Goal: Information Seeking & Learning: Learn about a topic

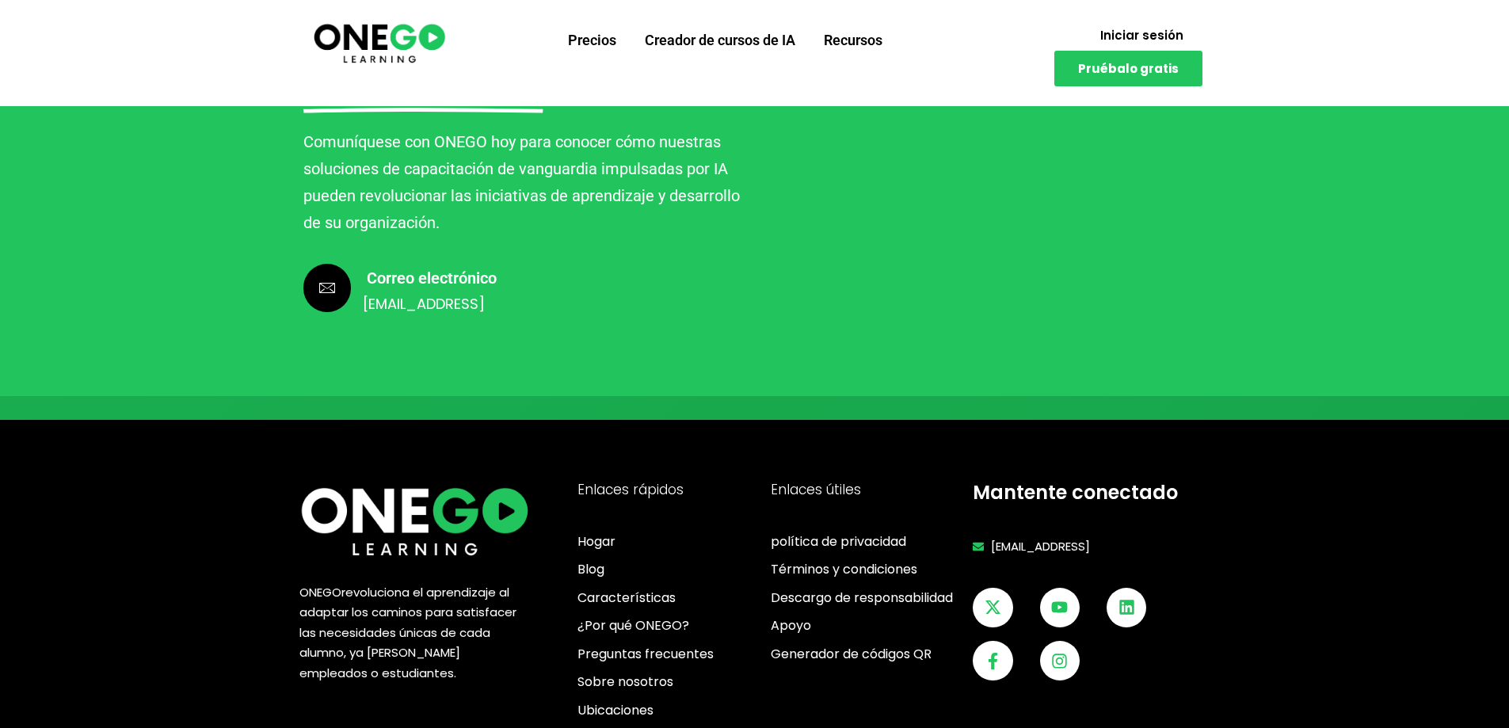
scroll to position [3875, 0]
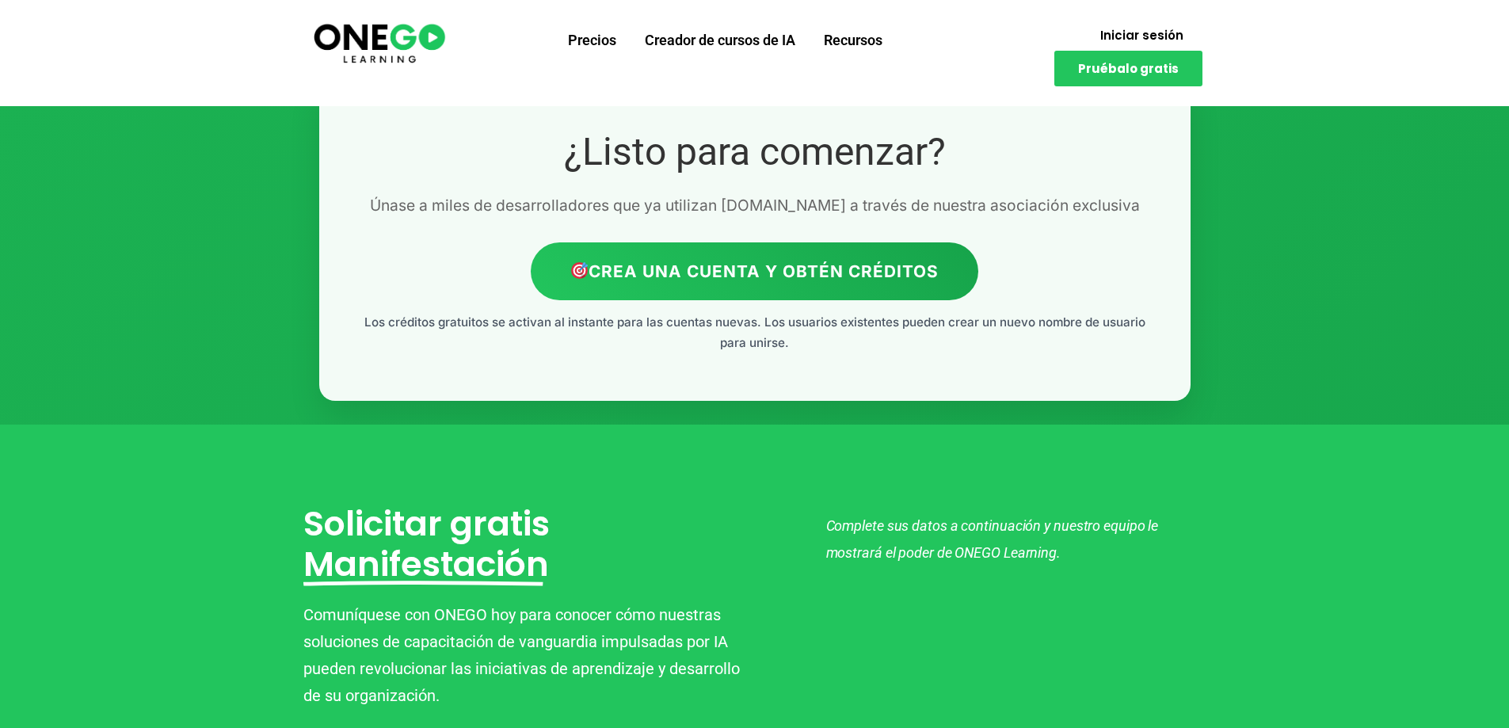
click at [383, 53] on img at bounding box center [379, 42] width 136 height 45
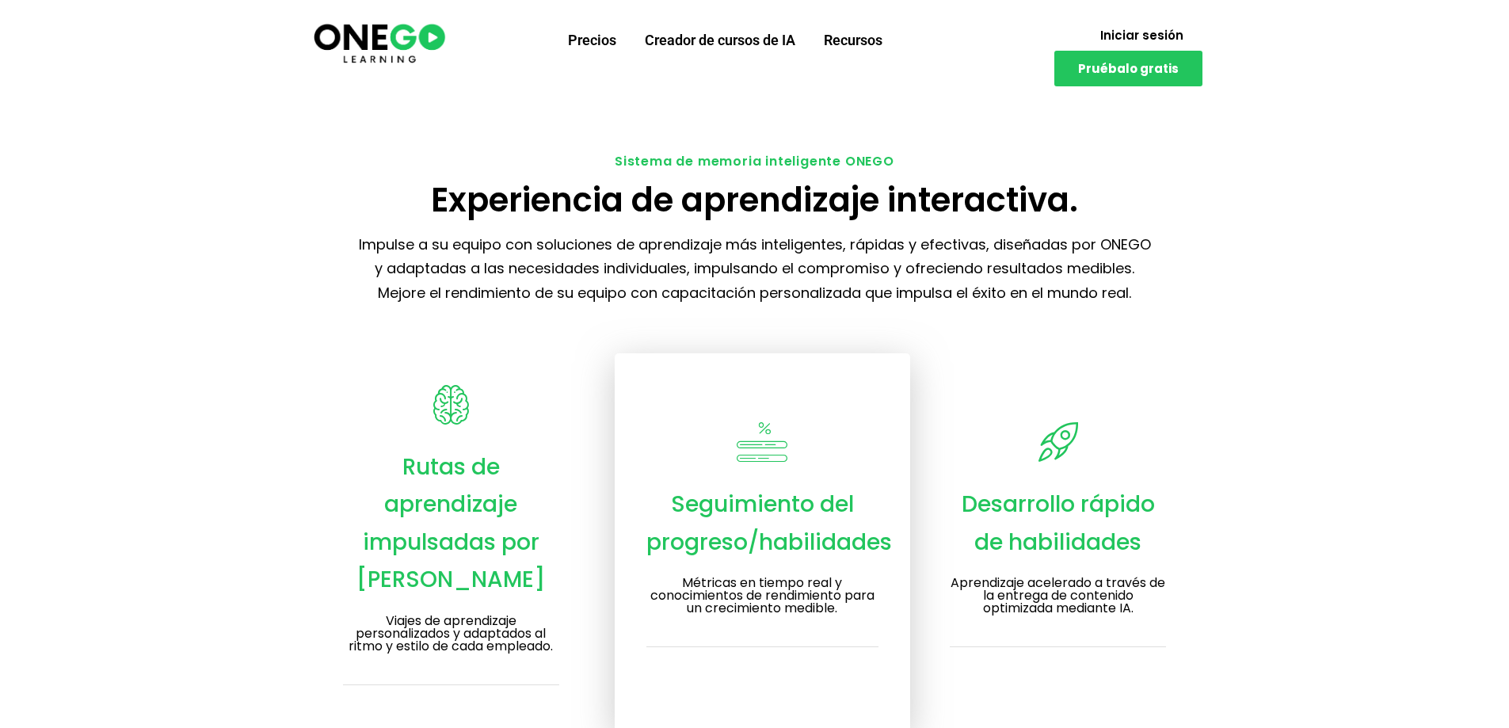
scroll to position [2083, 0]
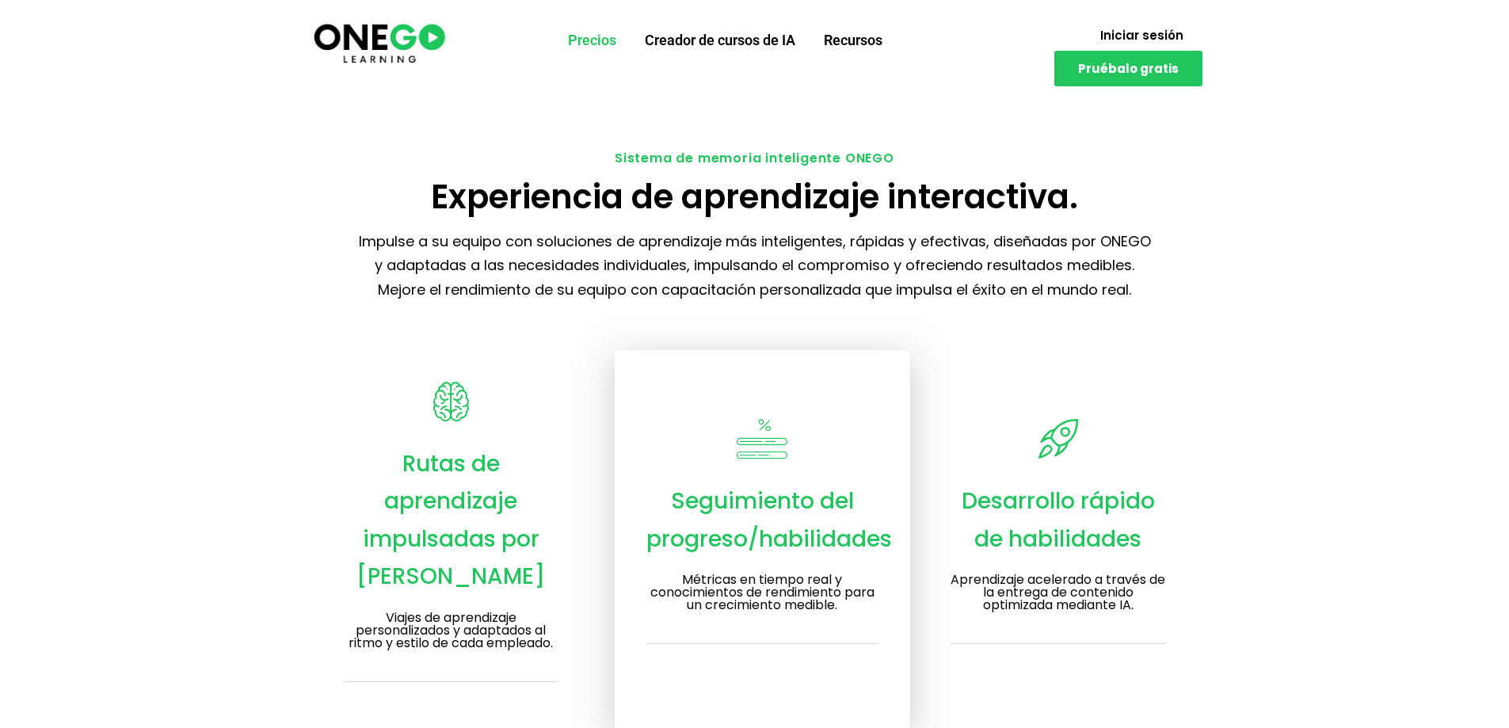
click at [586, 32] on font "Precios" at bounding box center [592, 40] width 48 height 17
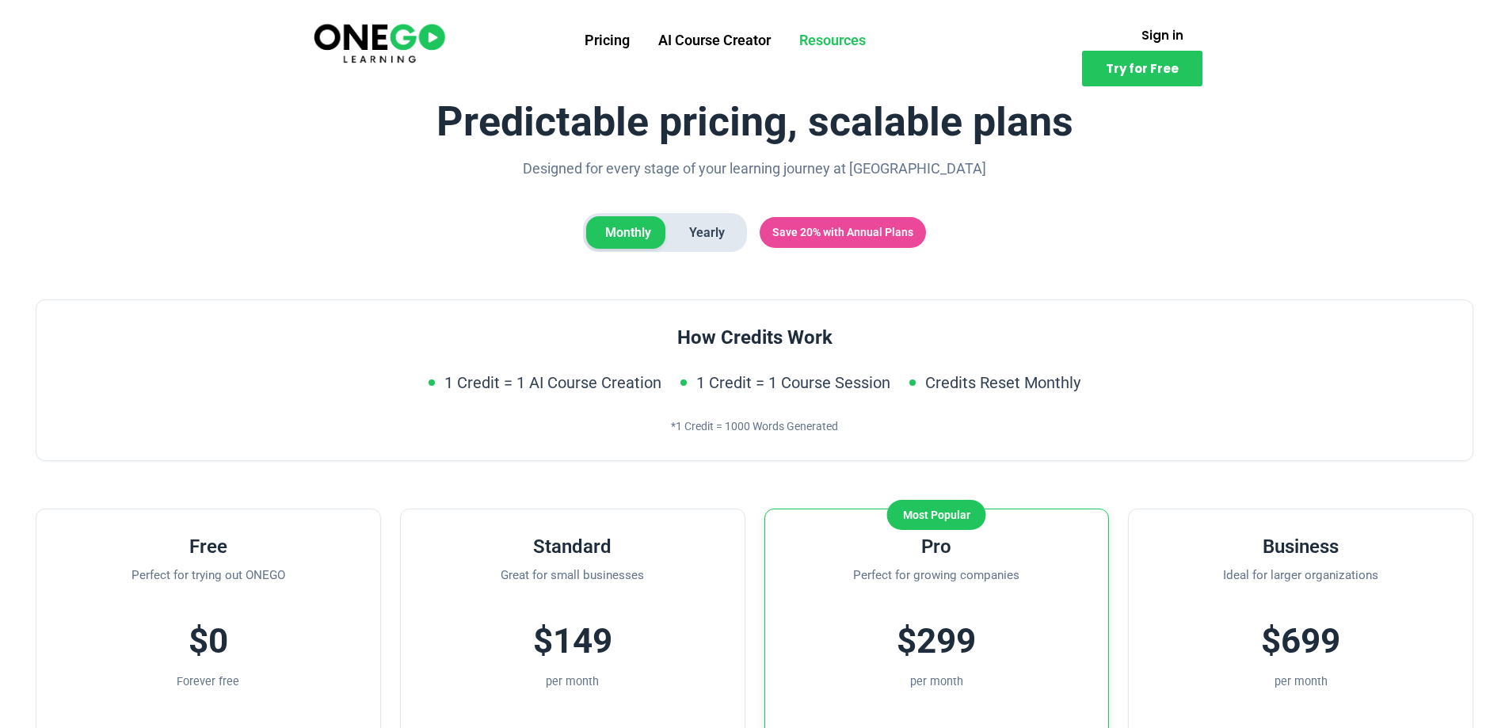
click at [821, 38] on link "Resources" at bounding box center [832, 40] width 95 height 41
